Goal: Task Accomplishment & Management: Complete application form

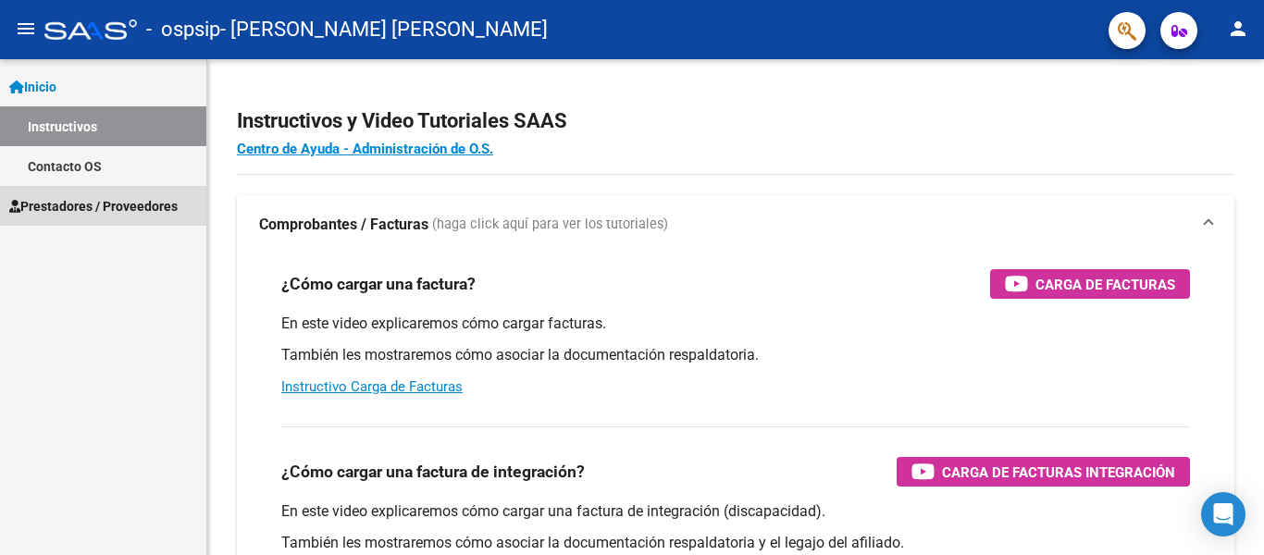
click at [66, 208] on span "Prestadores / Proveedores" at bounding box center [93, 206] width 168 height 20
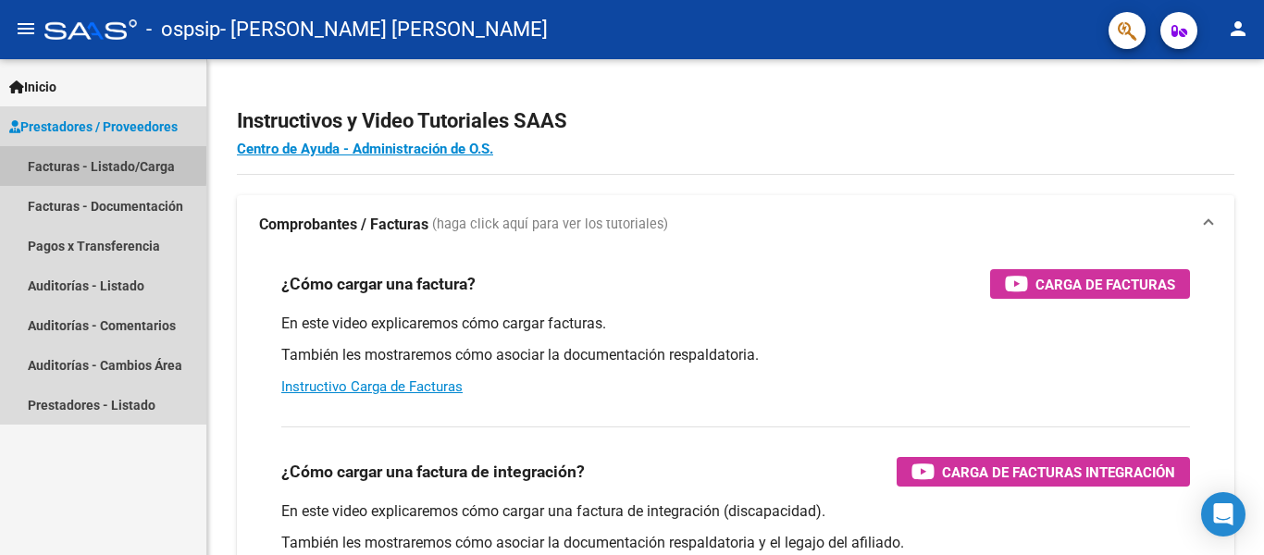
click at [93, 164] on link "Facturas - Listado/Carga" at bounding box center [103, 166] width 206 height 40
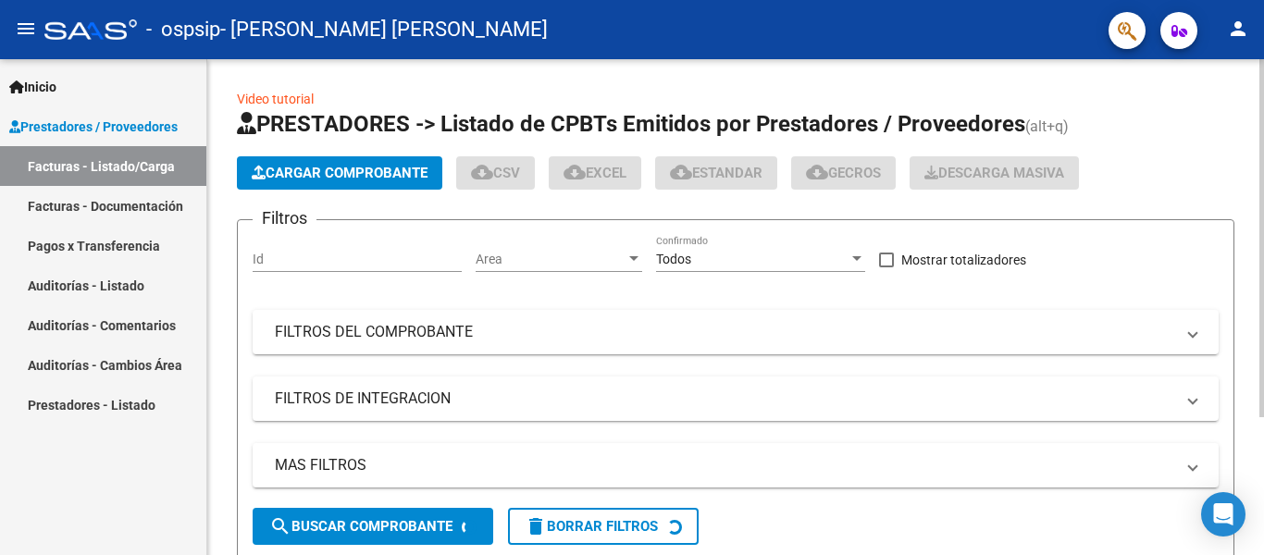
click at [353, 161] on button "Cargar Comprobante" at bounding box center [339, 172] width 205 height 33
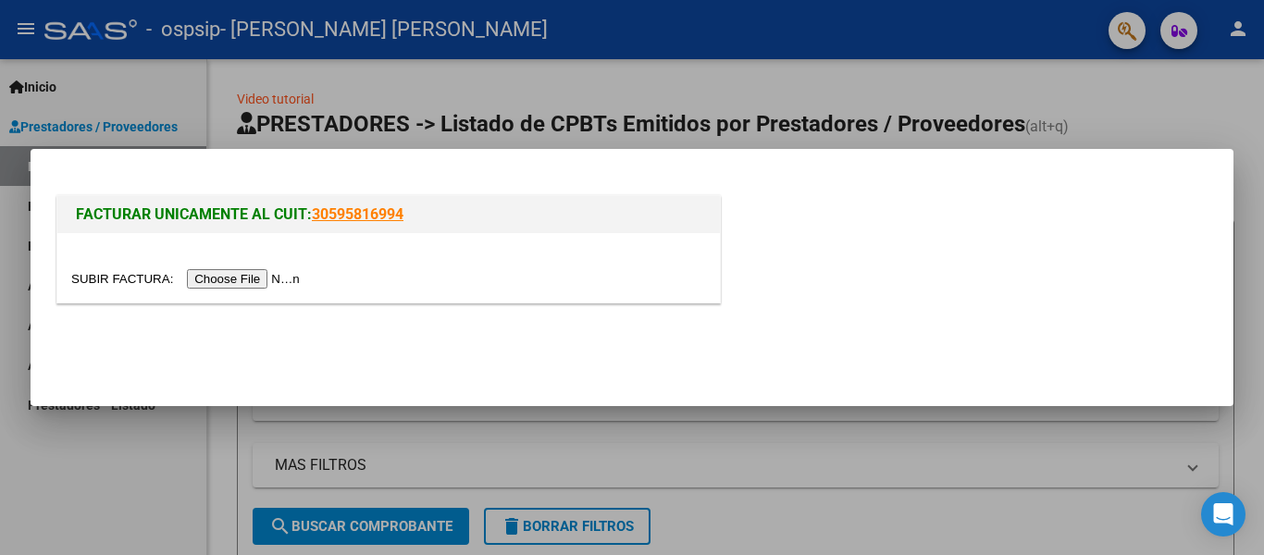
click at [268, 280] on input "file" at bounding box center [188, 278] width 234 height 19
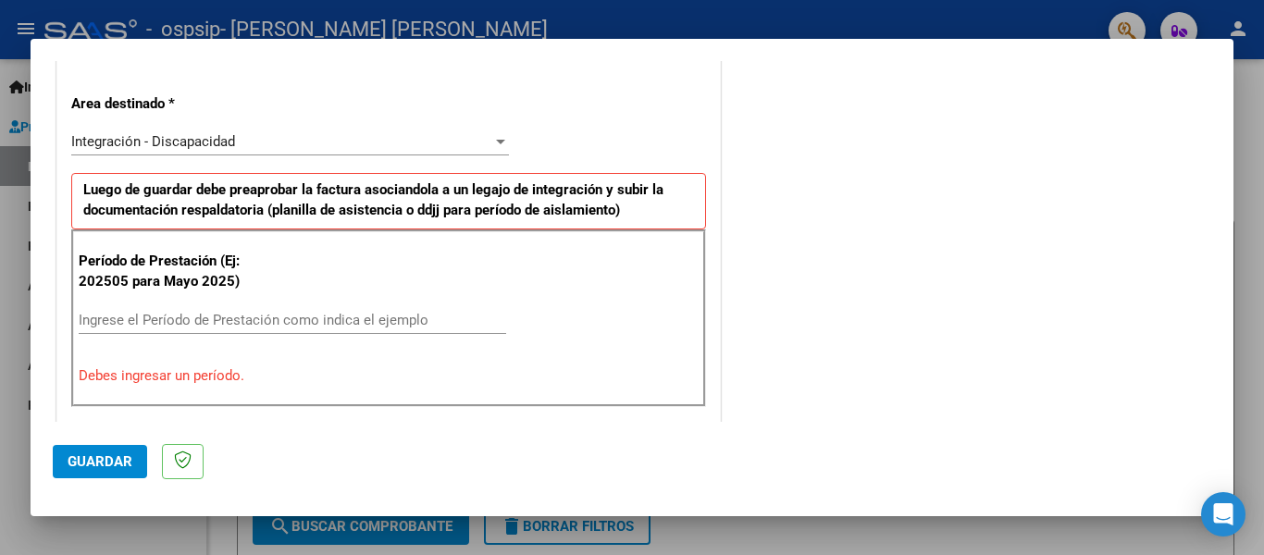
scroll to position [446, 0]
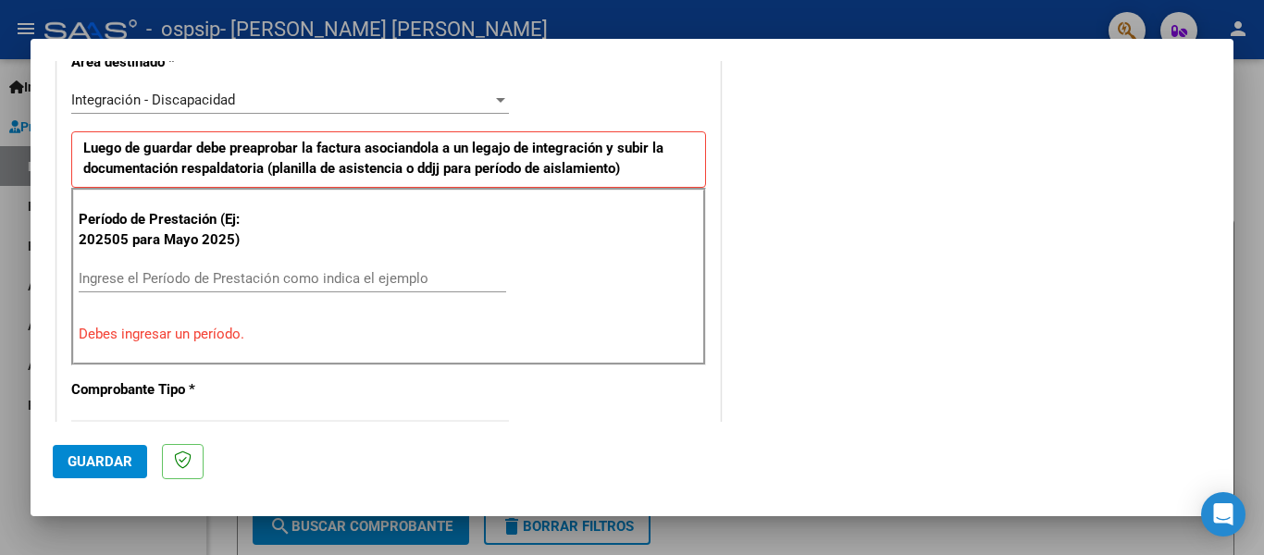
click at [225, 276] on input "Ingrese el Período de Prestación como indica el ejemplo" at bounding box center [293, 278] width 428 height 17
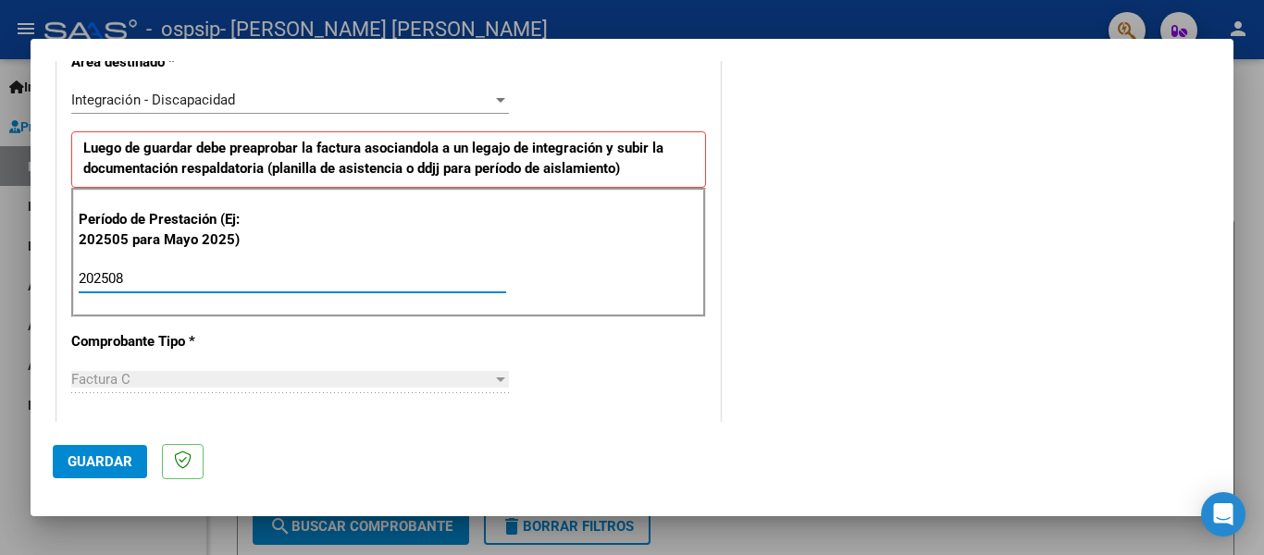
type input "202508"
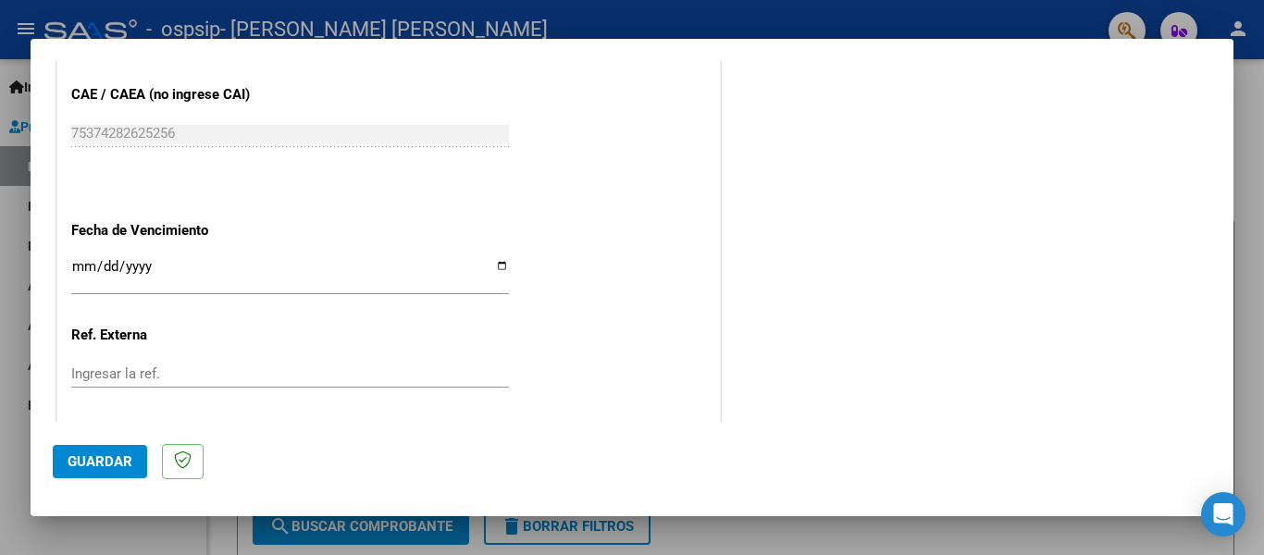
scroll to position [1245, 0]
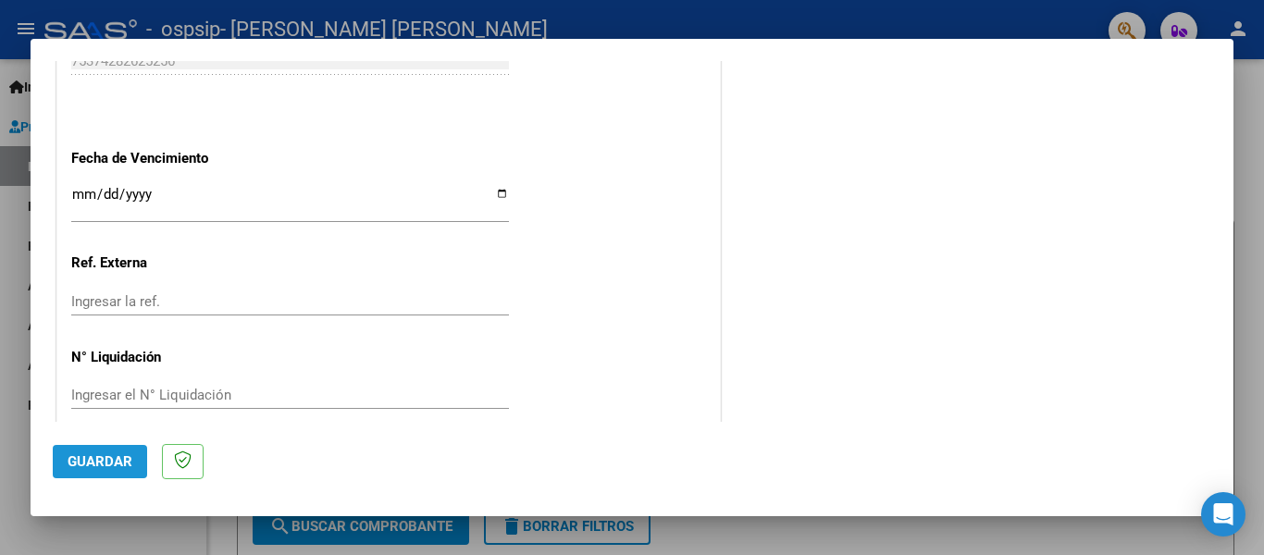
click at [113, 460] on span "Guardar" at bounding box center [100, 461] width 65 height 17
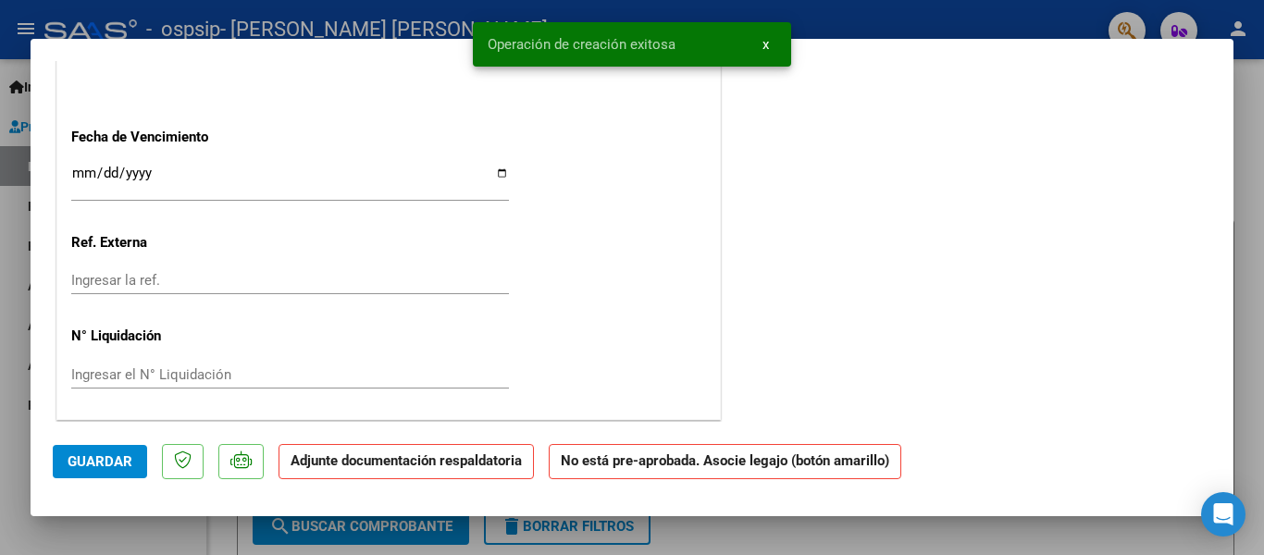
scroll to position [0, 0]
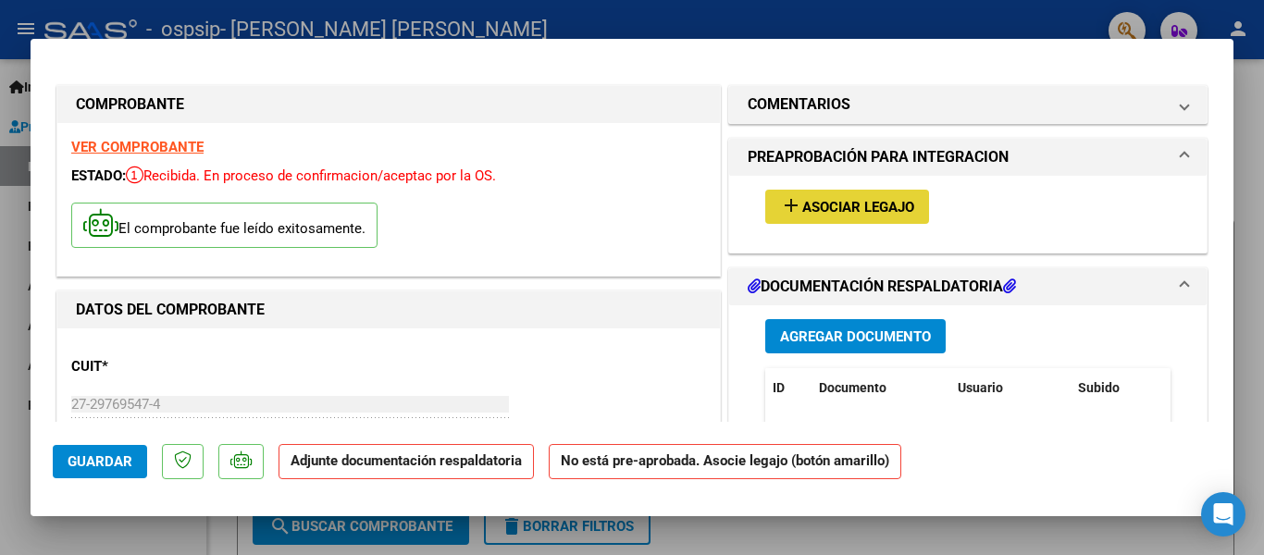
click at [866, 205] on span "Asociar Legajo" at bounding box center [858, 207] width 112 height 17
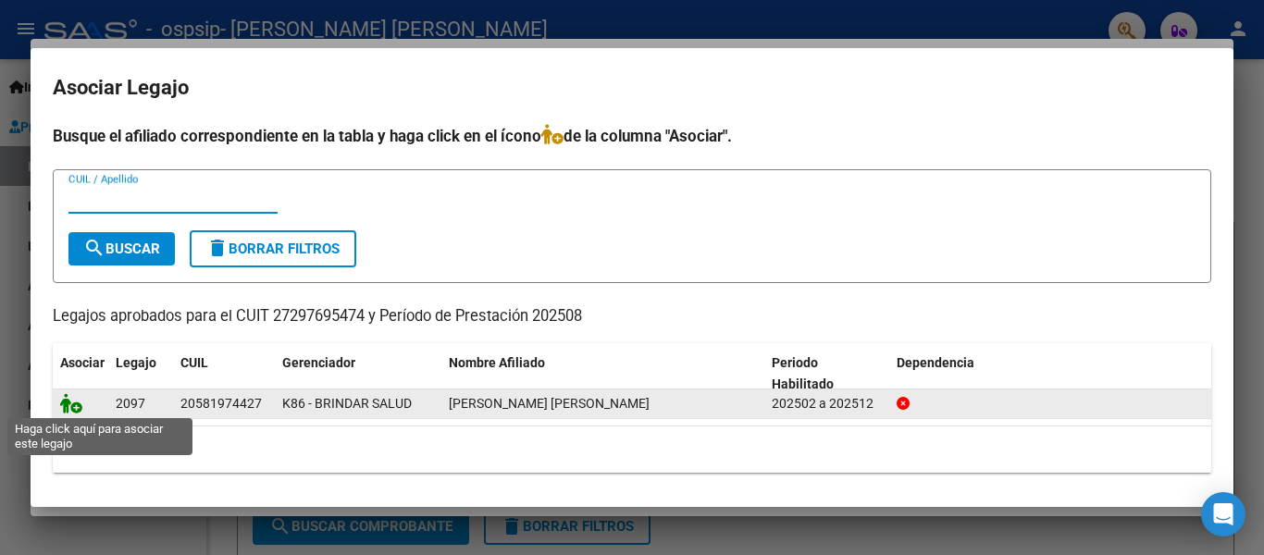
click at [71, 409] on icon at bounding box center [71, 403] width 22 height 20
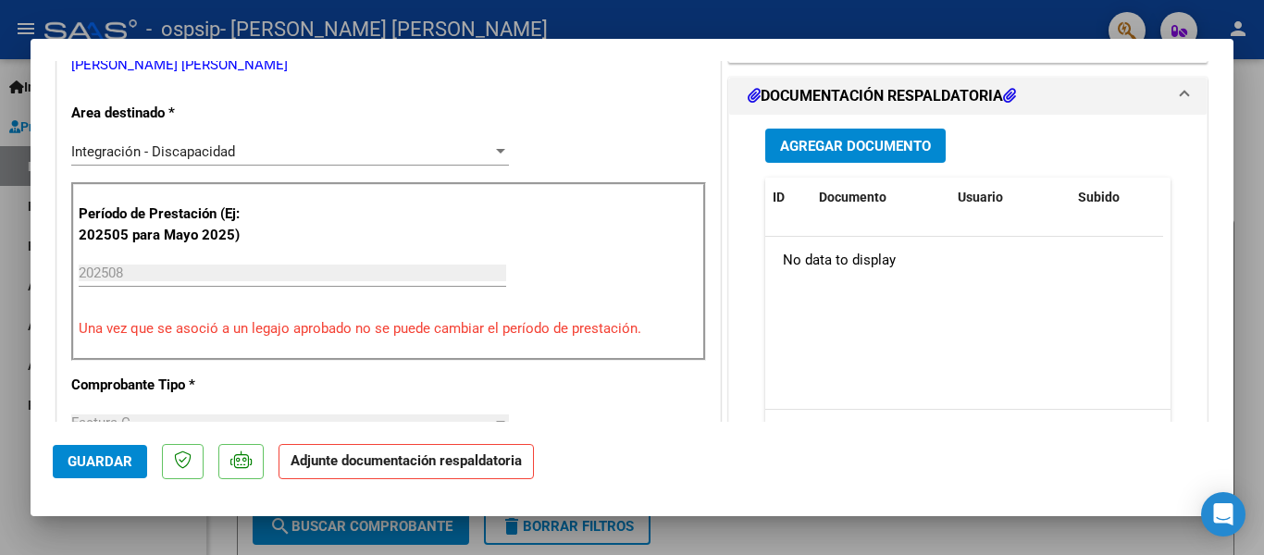
scroll to position [444, 0]
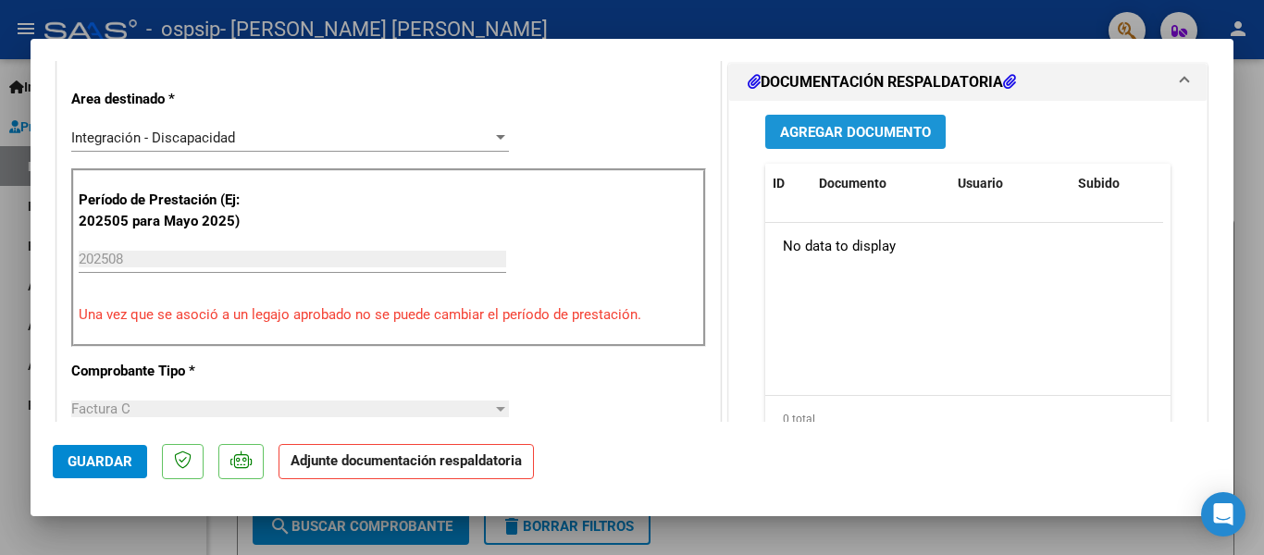
click at [819, 130] on span "Agregar Documento" at bounding box center [855, 132] width 151 height 17
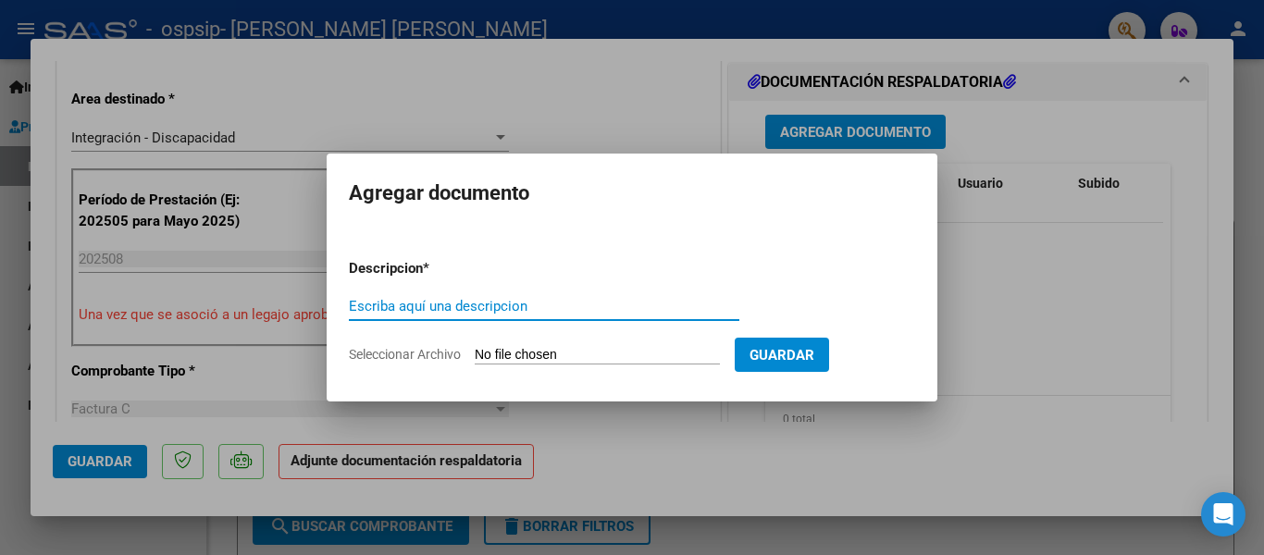
click at [422, 301] on input "Escriba aquí una descripcion" at bounding box center [544, 306] width 390 height 17
type input "asistencia"
click at [427, 353] on span "Seleccionar Archivo" at bounding box center [405, 354] width 112 height 15
click at [475, 353] on input "Seleccionar Archivo" at bounding box center [597, 356] width 245 height 18
type input "C:\fakepath\asistencia [PERSON_NAME] .pdf"
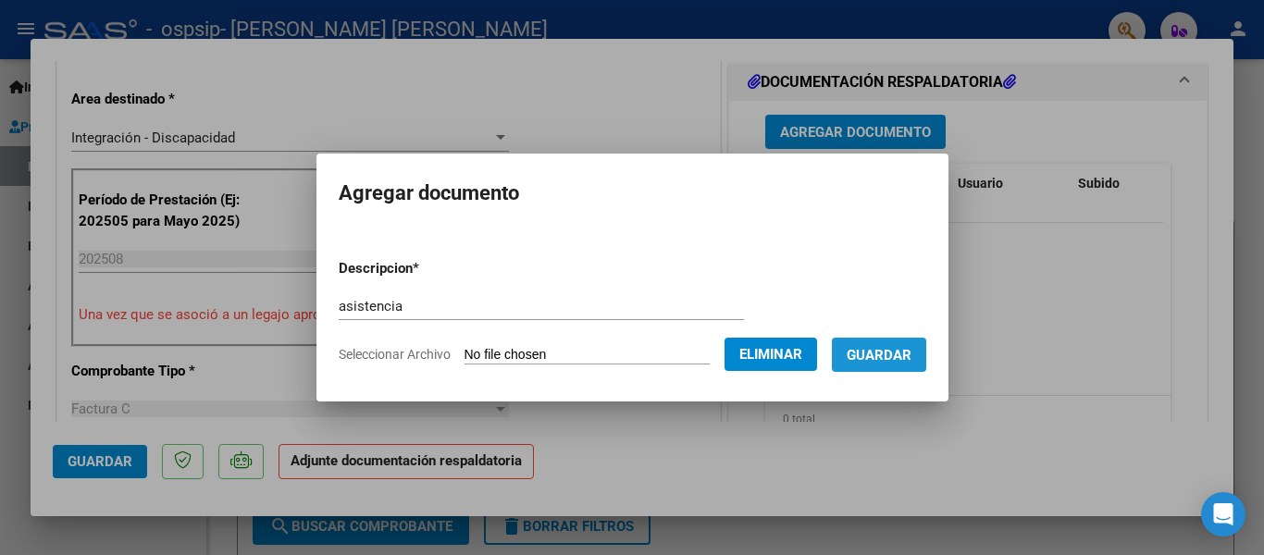
click at [877, 354] on span "Guardar" at bounding box center [879, 355] width 65 height 17
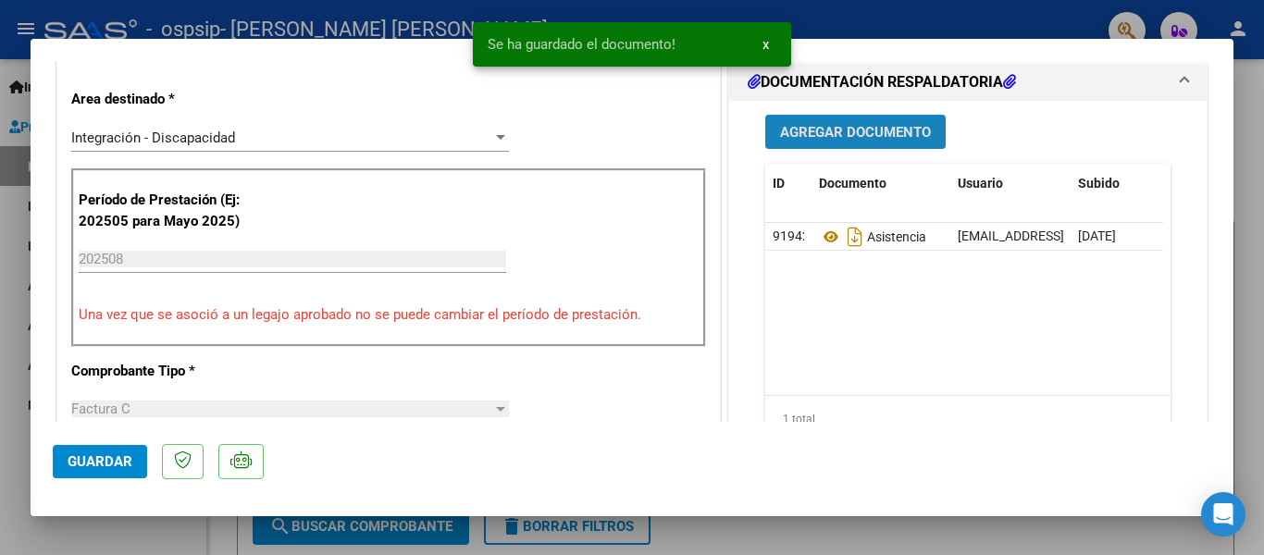
click at [854, 130] on span "Agregar Documento" at bounding box center [855, 132] width 151 height 17
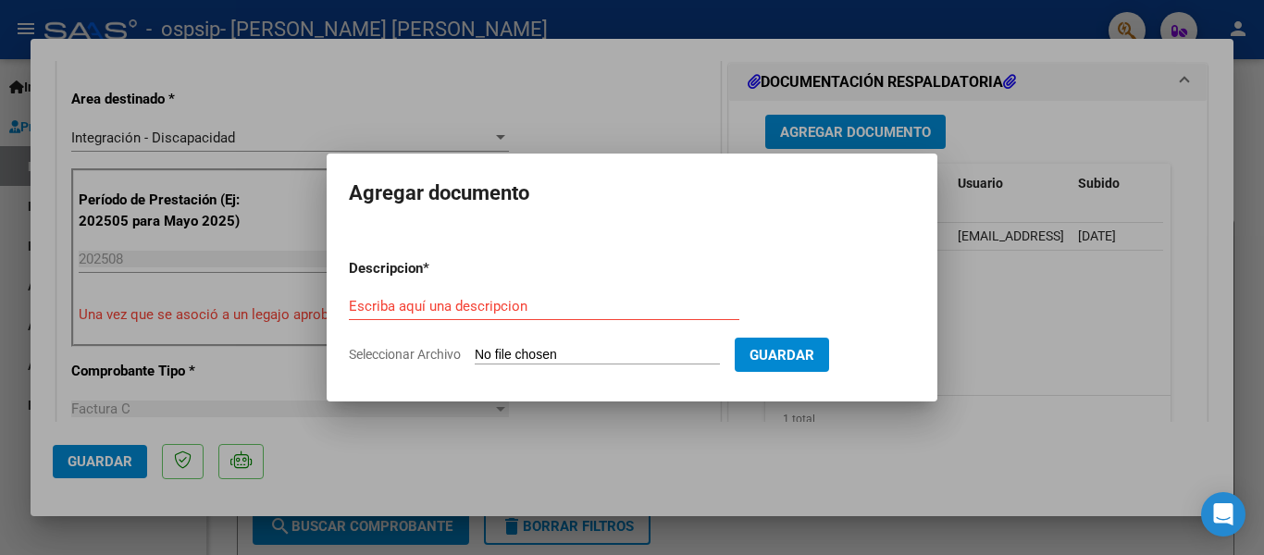
click at [409, 297] on div "Escriba aquí una descripcion" at bounding box center [544, 306] width 390 height 28
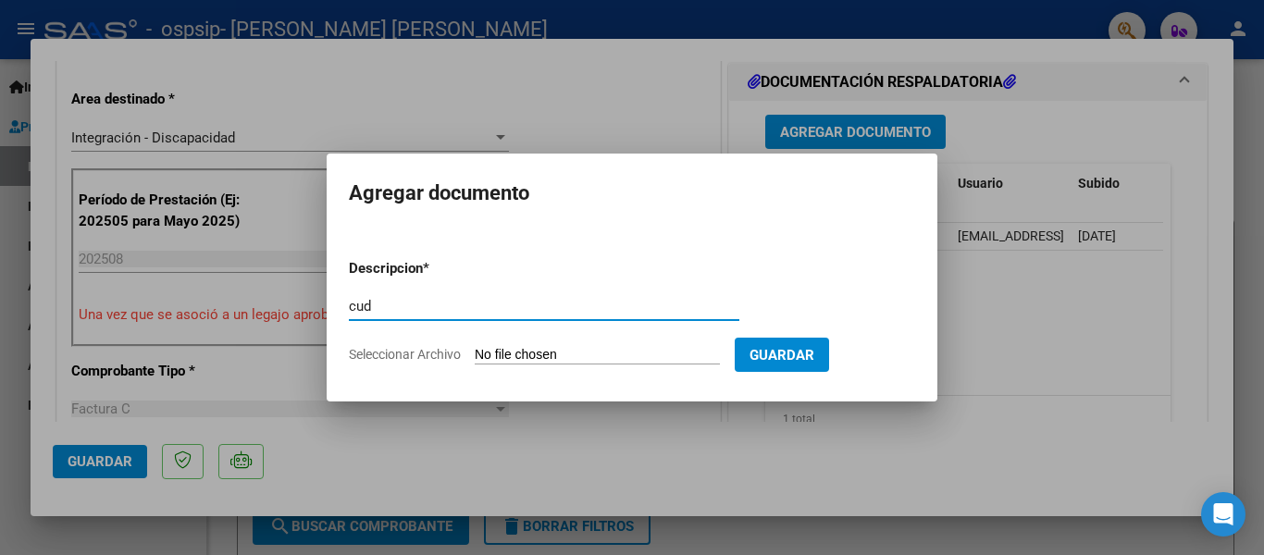
type input "cud"
click at [431, 357] on span "Seleccionar Archivo" at bounding box center [405, 354] width 112 height 15
click at [475, 357] on input "Seleccionar Archivo" at bounding box center [597, 356] width 245 height 18
type input "C:\fakepath\CUD.jpeg"
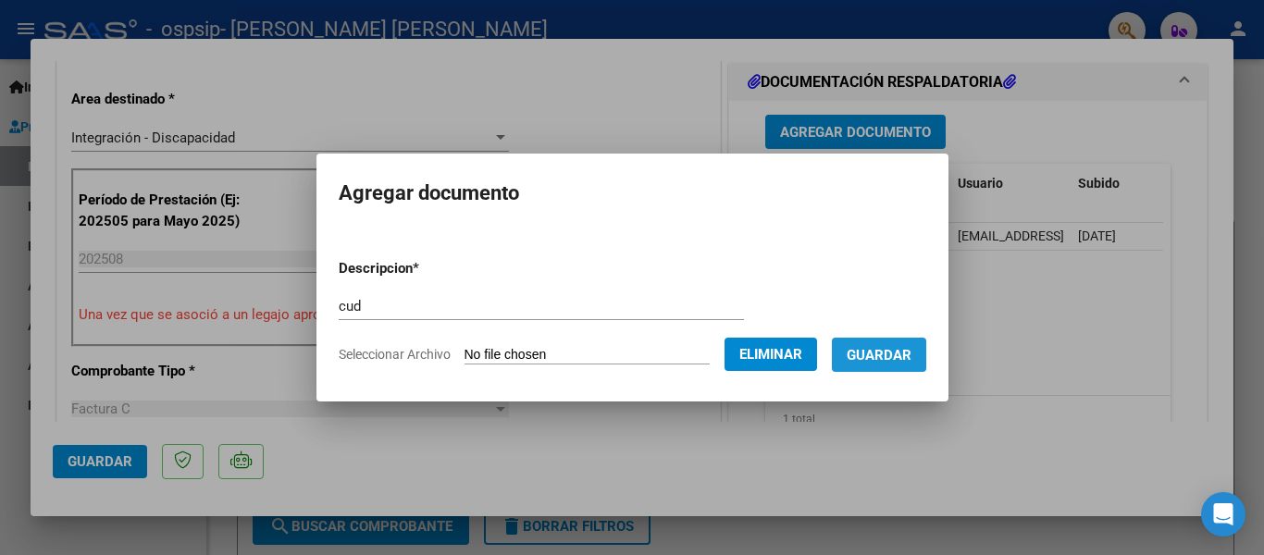
click at [899, 345] on button "Guardar" at bounding box center [879, 355] width 94 height 34
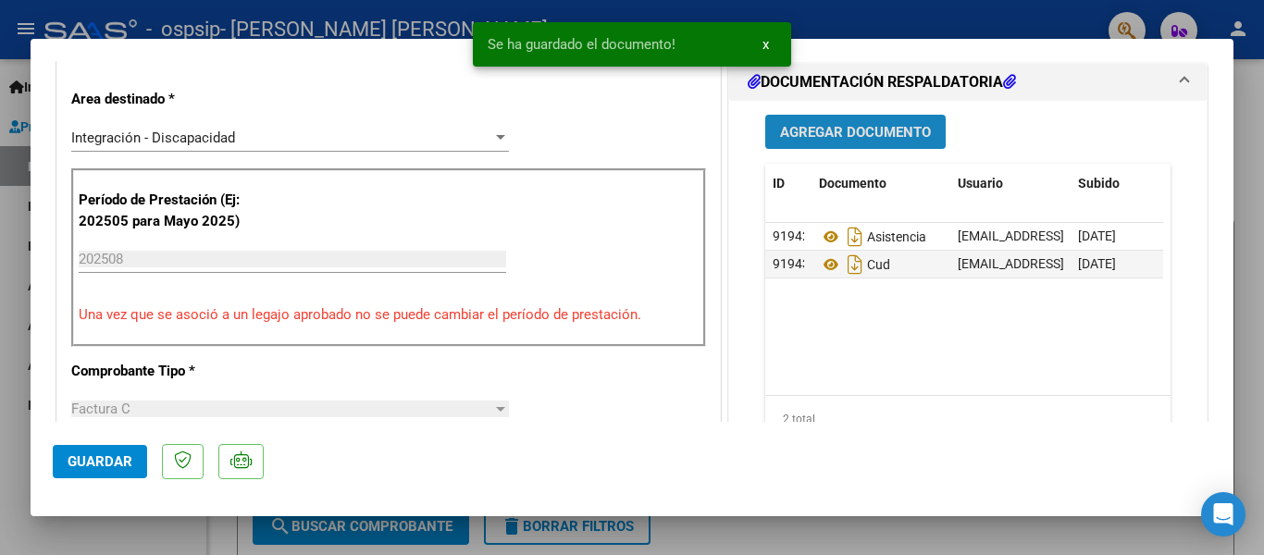
click at [831, 117] on button "Agregar Documento" at bounding box center [855, 132] width 180 height 34
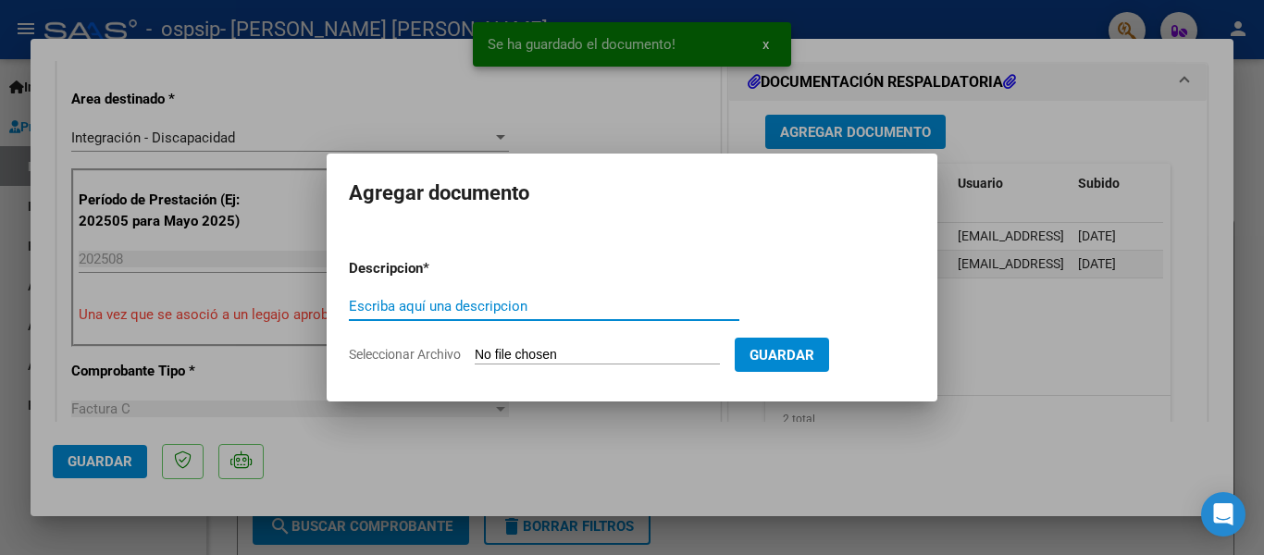
click at [368, 298] on input "Escriba aquí una descripcion" at bounding box center [544, 306] width 390 height 17
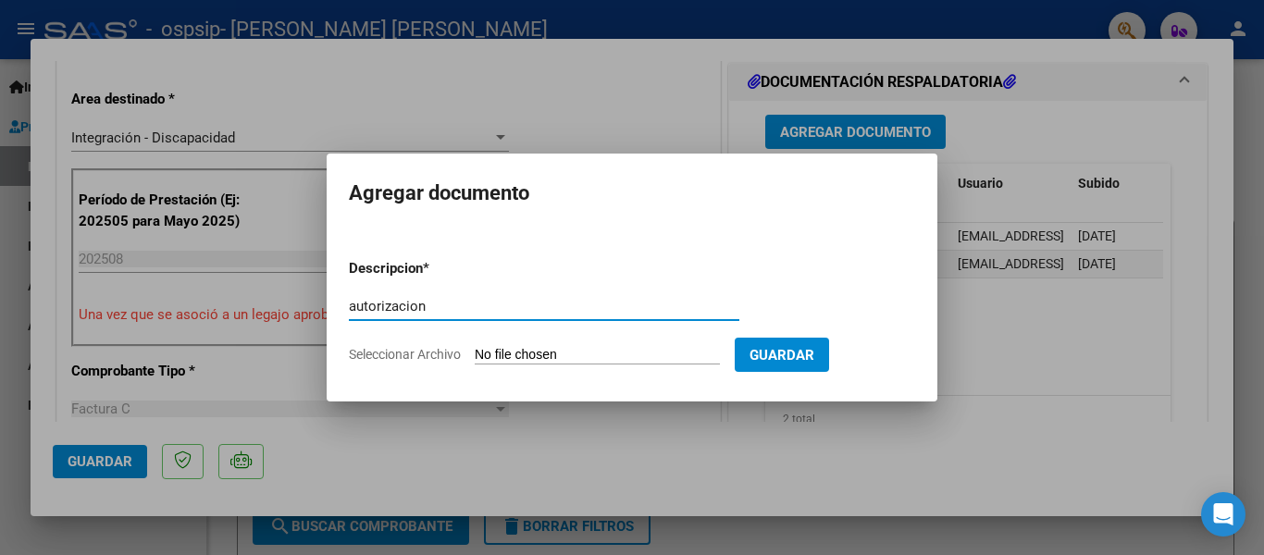
type input "autorizacion"
click at [402, 363] on form "Descripcion * autorizacion Escriba aquí una descripcion Seleccionar Archivo Gua…" at bounding box center [632, 311] width 566 height 135
click at [402, 355] on span "Seleccionar Archivo" at bounding box center [405, 354] width 112 height 15
click at [475, 355] on input "Seleccionar Archivo" at bounding box center [597, 356] width 245 height 18
type input "C:\fakepath\[PERSON_NAME] [PERSON_NAME] AUTORIZACION 2025.pdf"
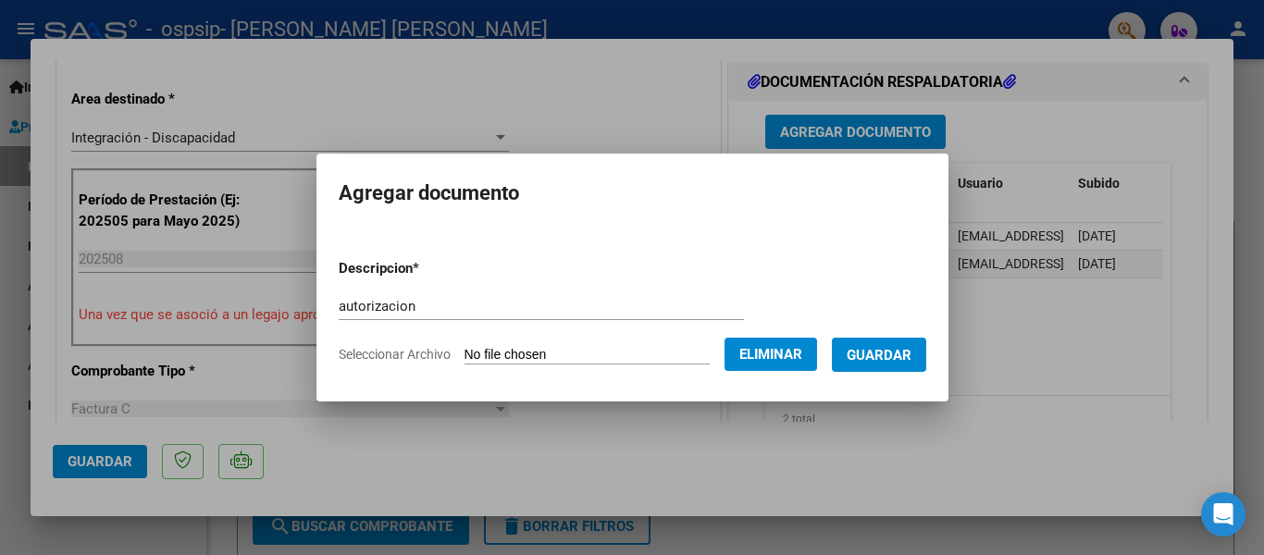
click at [879, 349] on span "Guardar" at bounding box center [879, 355] width 65 height 17
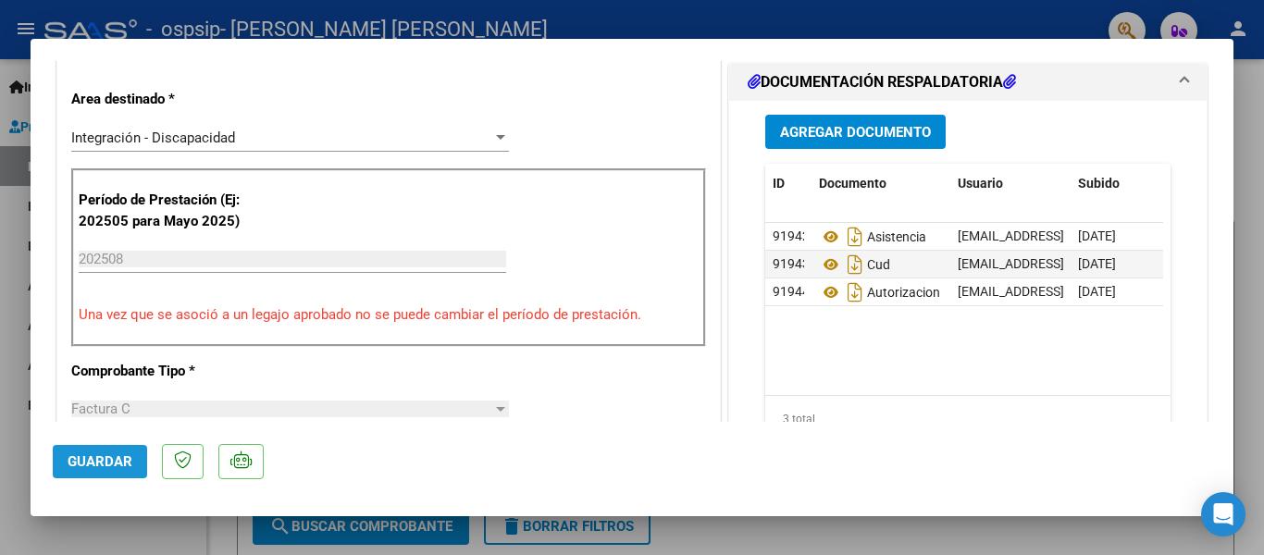
click at [99, 452] on button "Guardar" at bounding box center [100, 461] width 94 height 33
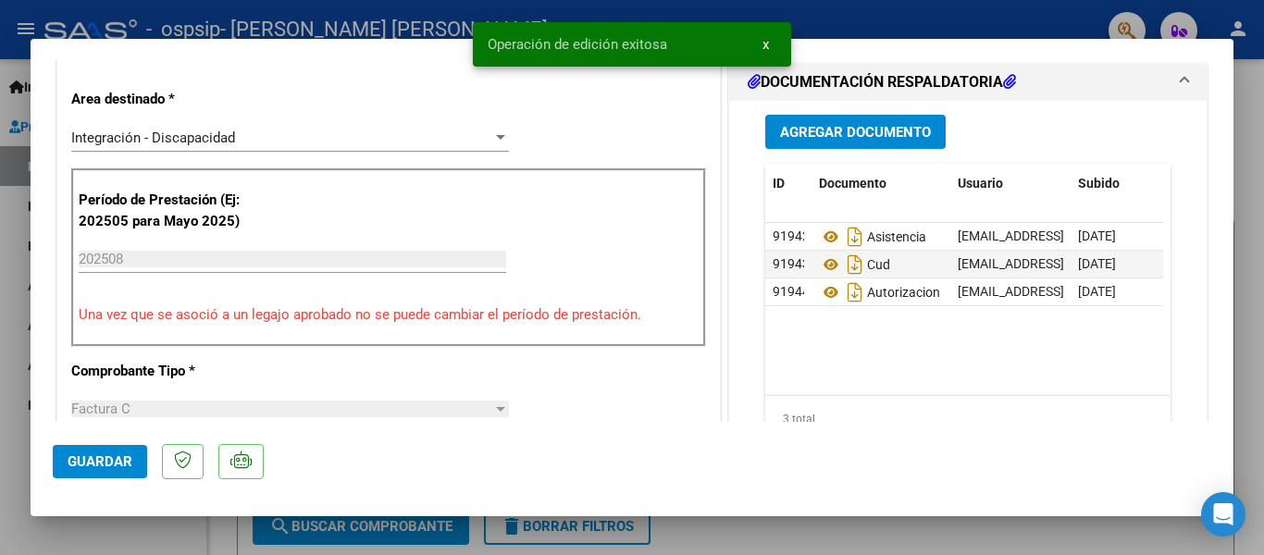
click at [1240, 101] on div at bounding box center [632, 277] width 1264 height 555
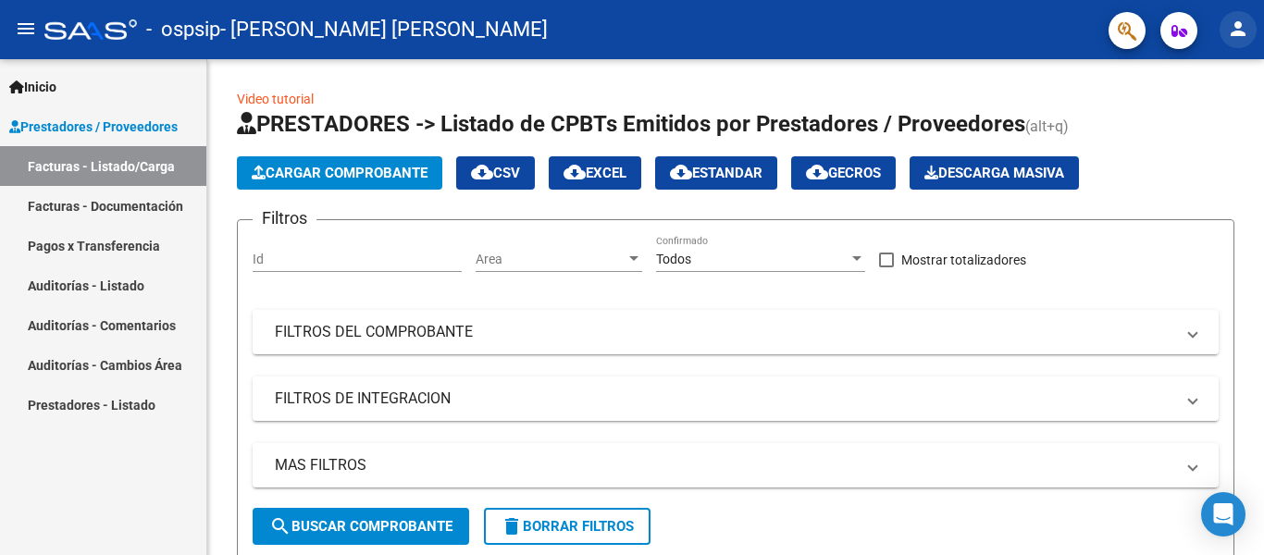
click at [1233, 29] on mat-icon "person" at bounding box center [1238, 29] width 22 height 22
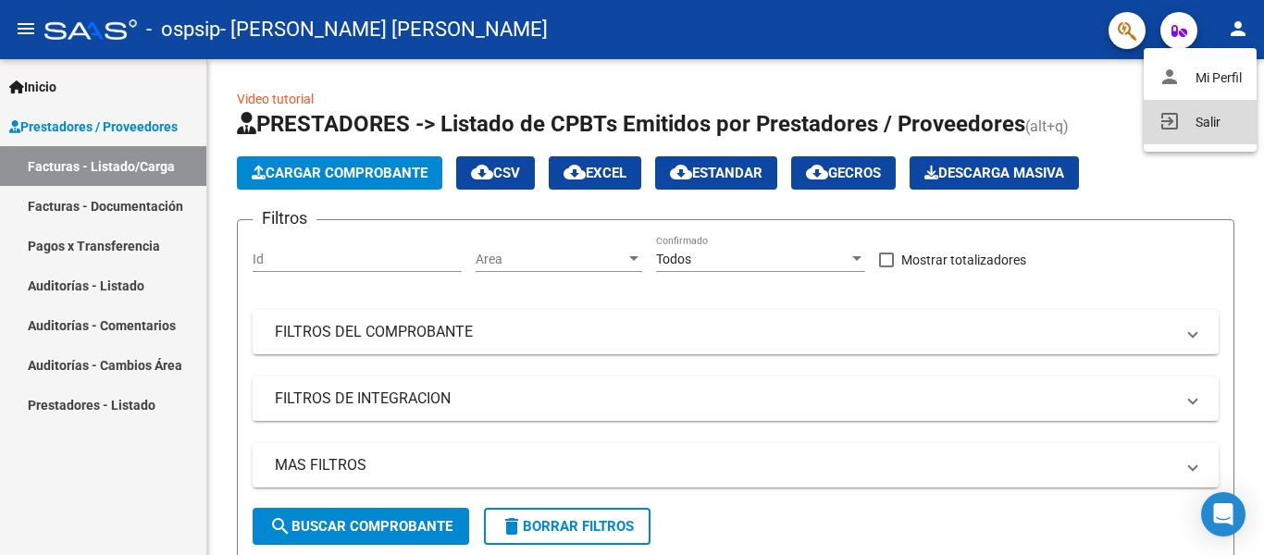
click at [1203, 120] on button "exit_to_app Salir" at bounding box center [1200, 122] width 113 height 44
